Goal: Information Seeking & Learning: Learn about a topic

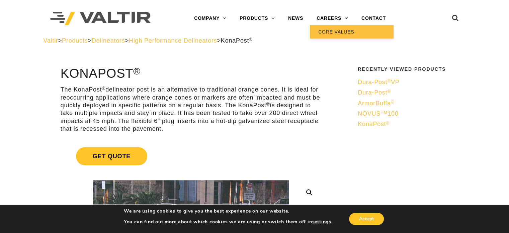
click at [338, 33] on link "CORE VALUES" at bounding box center [352, 31] width 84 height 13
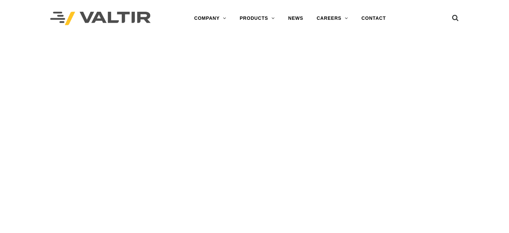
click at [338, 33] on div "Menu COMPANY ABOUT VALTIR OUR HISTORY RENTALS INTERNATIONAL PRODUCTS BARRICADES…" at bounding box center [290, 18] width 250 height 37
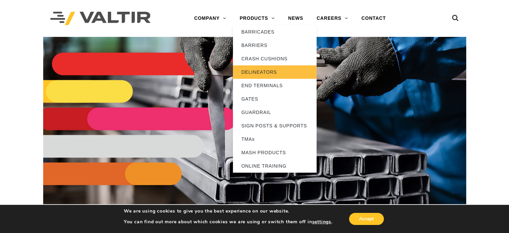
click at [249, 72] on link "DELINEATORS" at bounding box center [275, 71] width 84 height 13
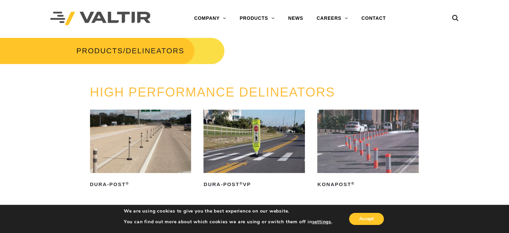
click at [129, 138] on img at bounding box center [140, 141] width 101 height 63
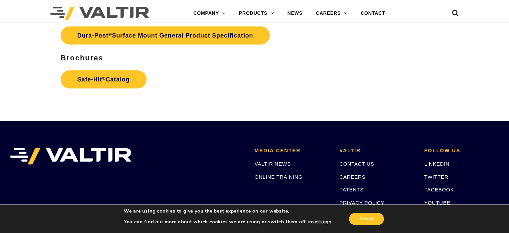
scroll to position [2023, 0]
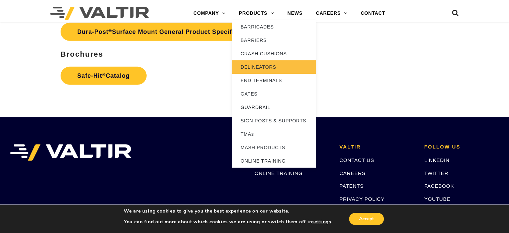
click at [254, 67] on link "DELINEATORS" at bounding box center [274, 66] width 84 height 13
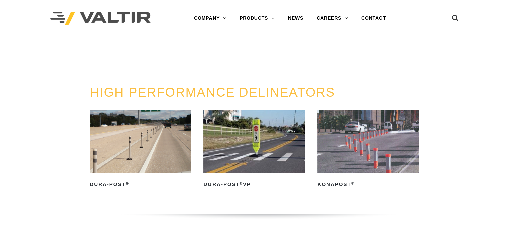
click at [254, 67] on div "PRODUCTS / DELINEATORS" at bounding box center [125, 61] width 260 height 48
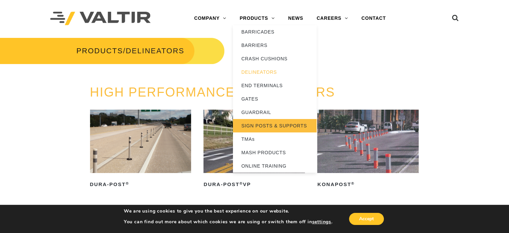
click at [257, 122] on link "SIGN POSTS & SUPPORTS" at bounding box center [275, 125] width 84 height 13
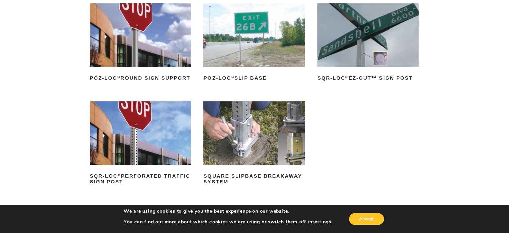
scroll to position [107, 0]
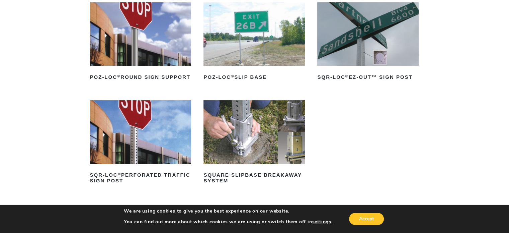
click at [142, 40] on img at bounding box center [140, 33] width 101 height 63
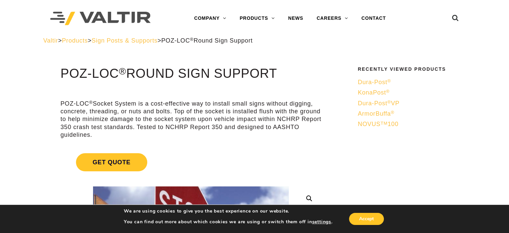
drag, startPoint x: 154, startPoint y: 19, endPoint x: 157, endPoint y: -41, distance: 59.7
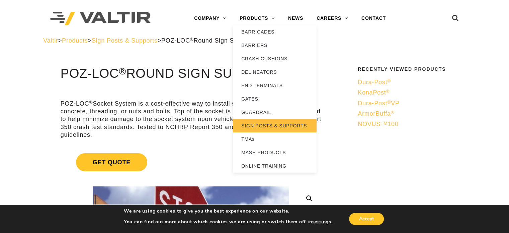
click at [249, 124] on link "SIGN POSTS & SUPPORTS" at bounding box center [275, 125] width 84 height 13
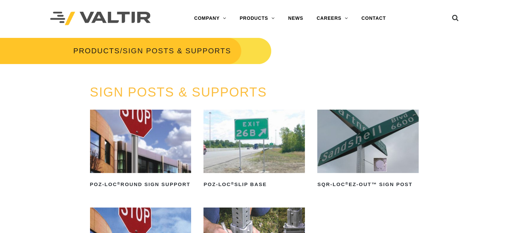
click at [253, 150] on img at bounding box center [254, 141] width 101 height 63
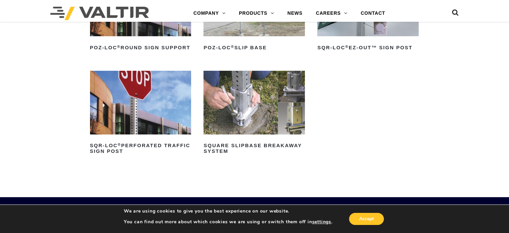
scroll to position [134, 0]
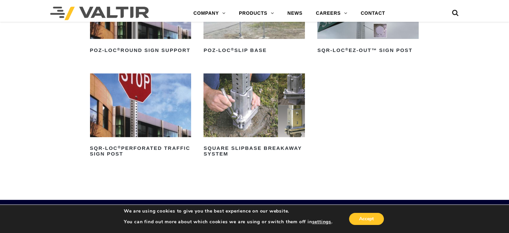
click at [131, 107] on img at bounding box center [140, 104] width 101 height 63
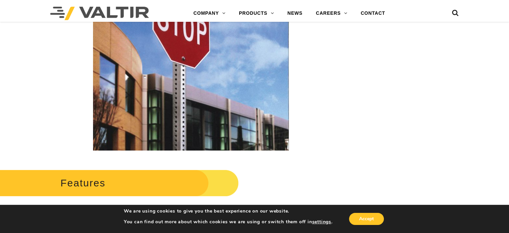
scroll to position [167, 0]
